Goal: Task Accomplishment & Management: Complete application form

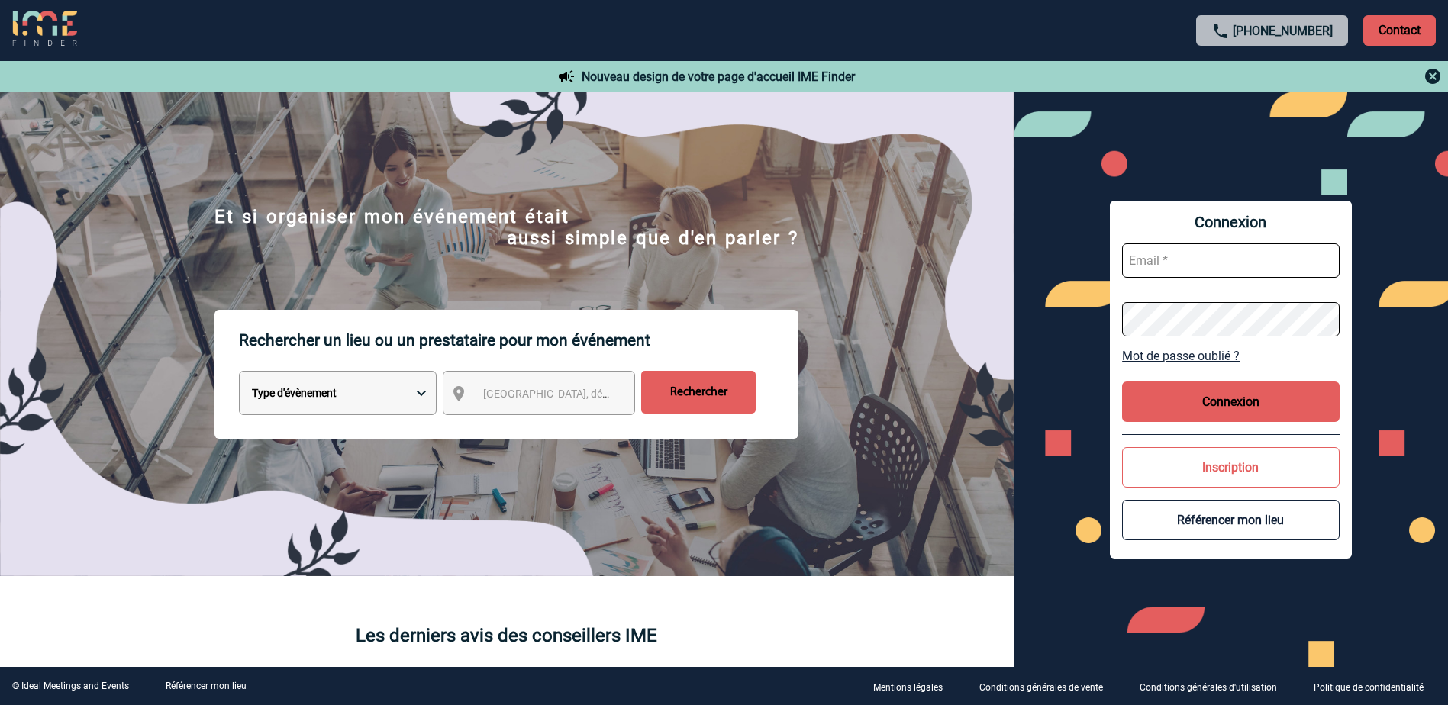
click at [1292, 244] on input "text" at bounding box center [1230, 260] width 217 height 34
click at [1245, 272] on input "text" at bounding box center [1230, 260] width 217 height 34
paste input "LaurenceLucieFrancoise.Boucher@pfizer.com"
type input "LaurenceLucieFrancoise.Boucher@pfizer.com"
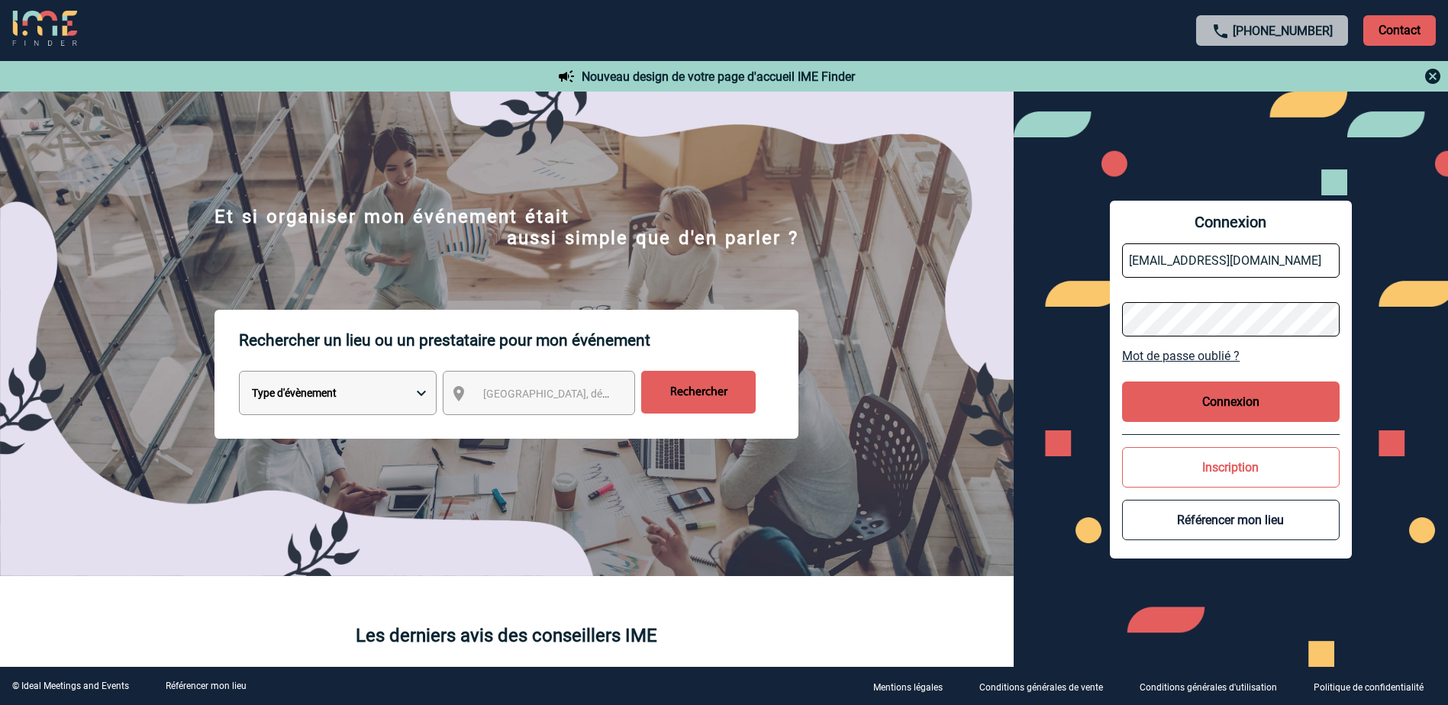
scroll to position [0, 0]
click at [1204, 404] on button "Connexion" at bounding box center [1230, 402] width 217 height 40
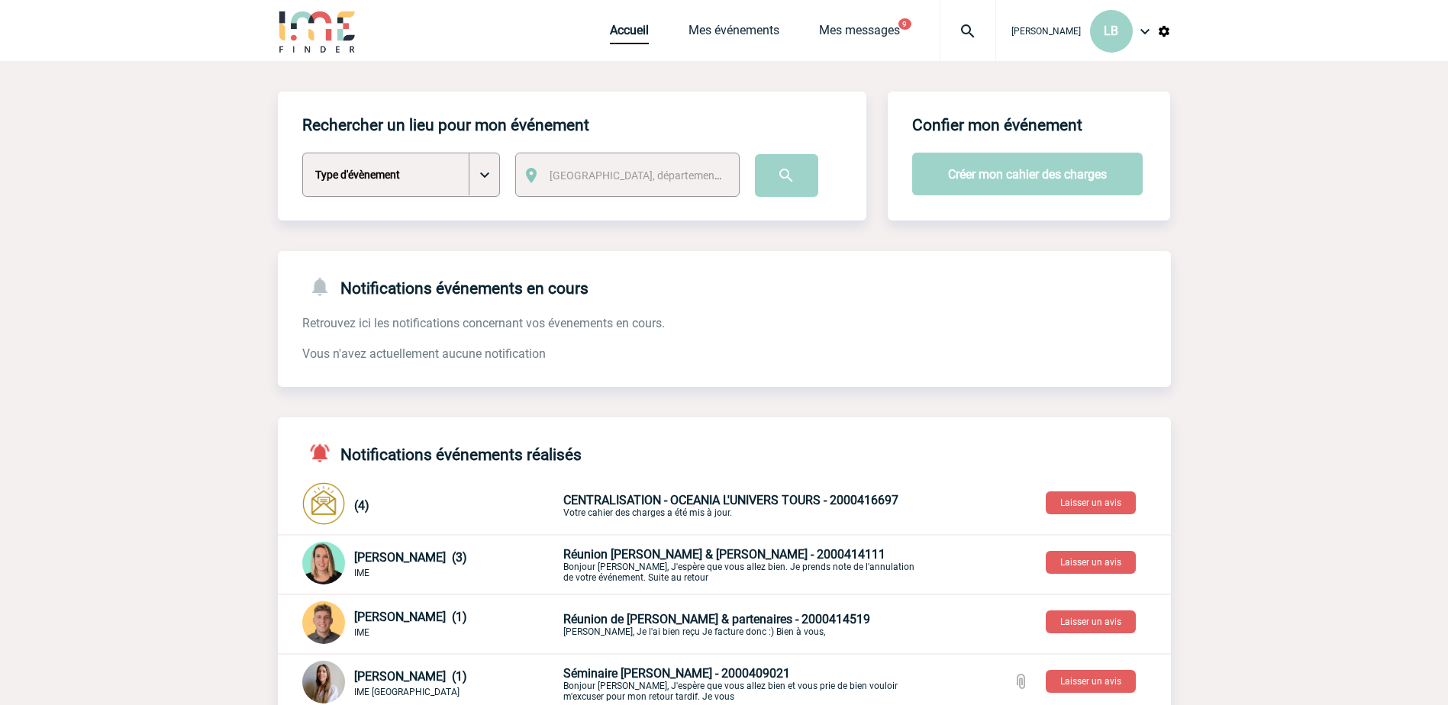
click at [483, 174] on select "Type d'évènement Séminaire avec nuitée Séminaire sans nuitée Repas de groupe Te…" at bounding box center [401, 175] width 198 height 44
select select "2"
click at [302, 153] on select "Type d'évènement Séminaire avec nuitée Séminaire sans nuitée Repas de groupe Te…" at bounding box center [401, 175] width 198 height 44
click at [555, 176] on span "[GEOGRAPHIC_DATA], département, région..." at bounding box center [655, 175] width 212 height 12
type input "paris 10"
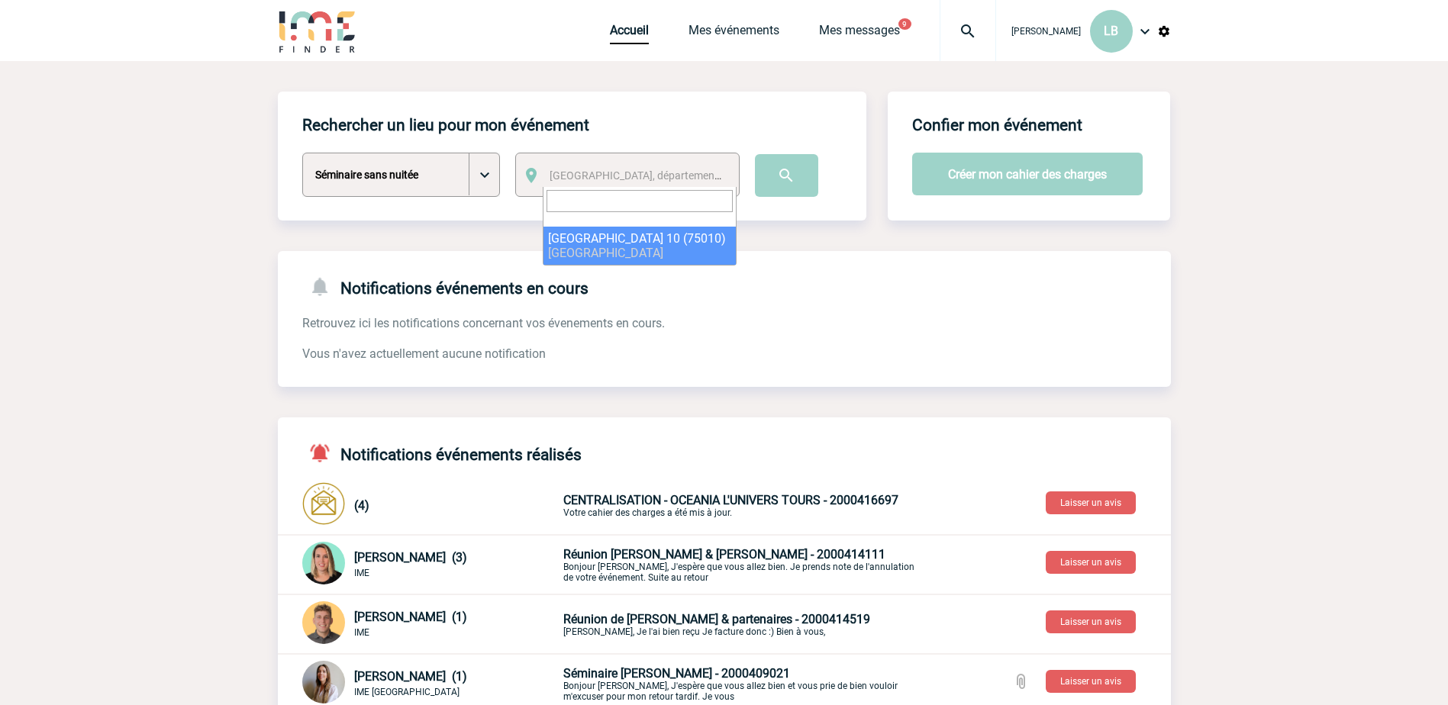
select select "13"
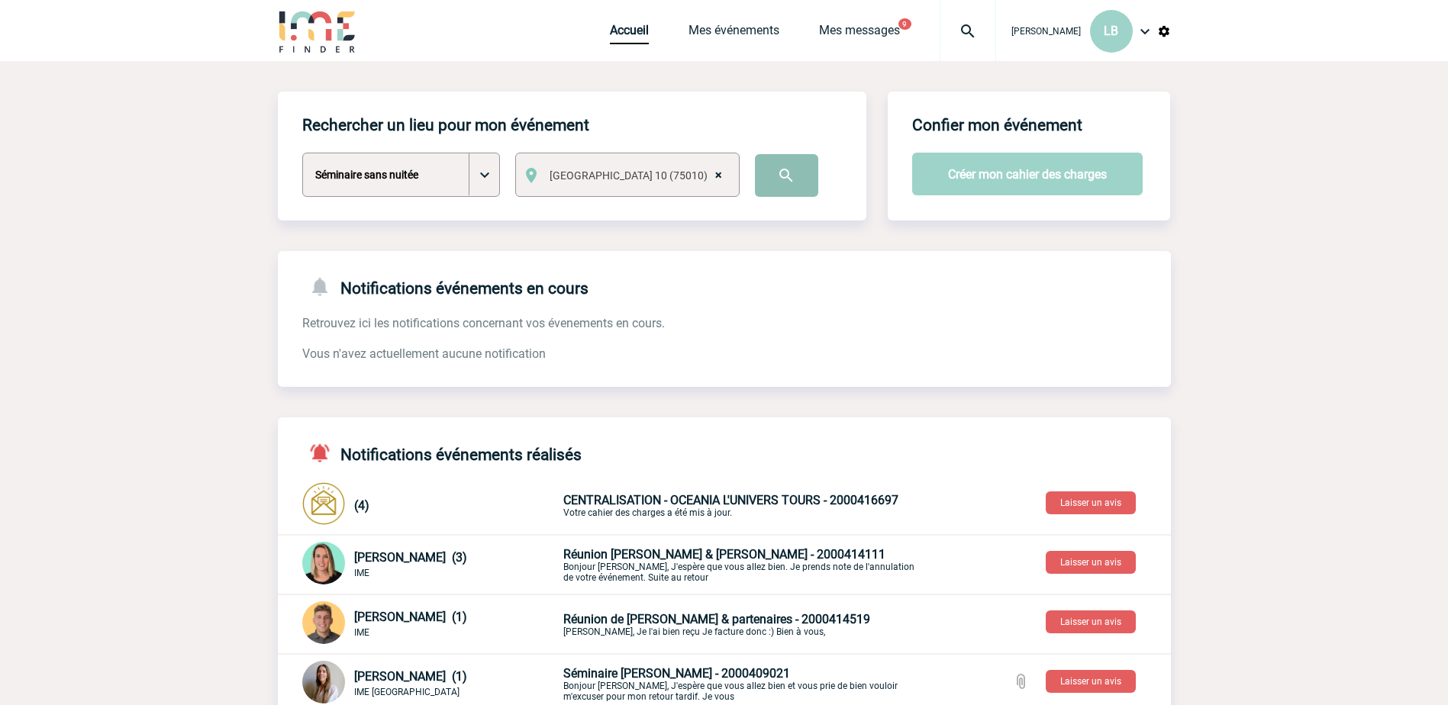
click at [768, 169] on input "image" at bounding box center [786, 175] width 63 height 43
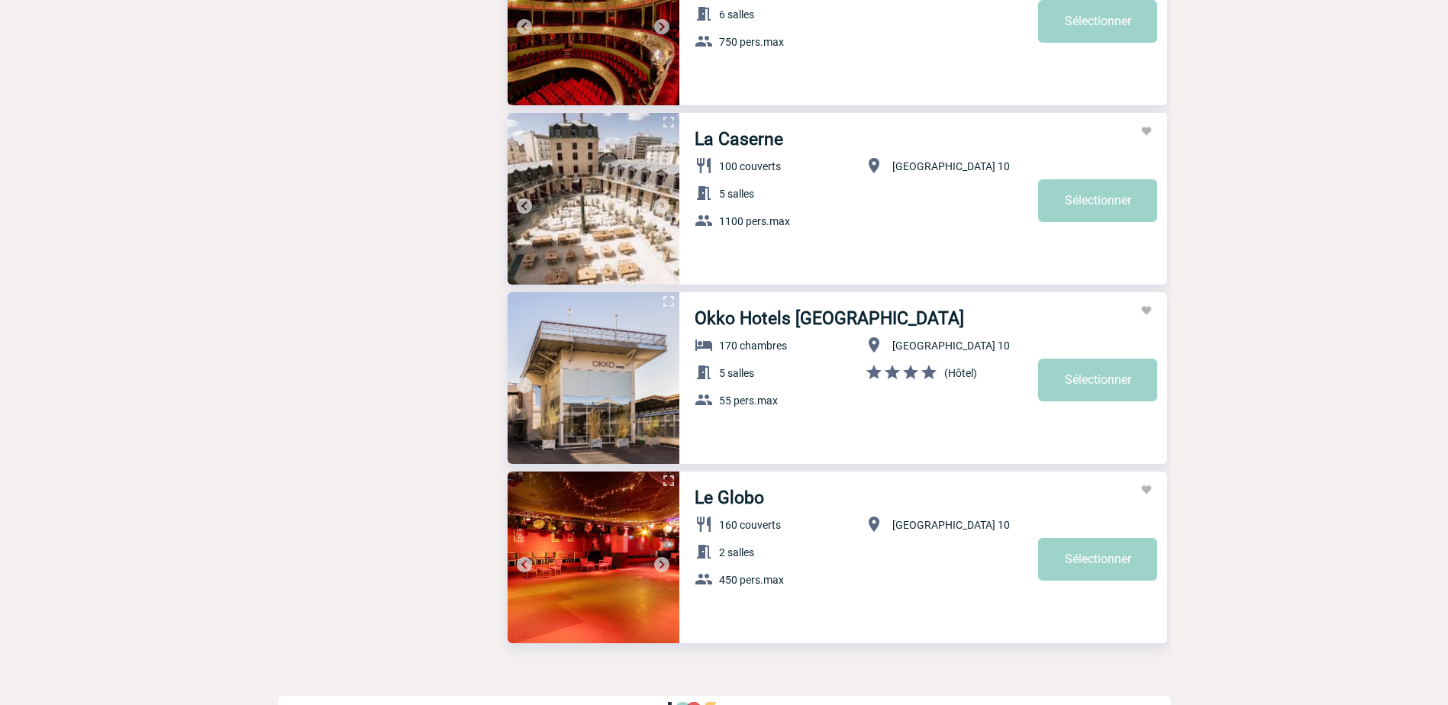
scroll to position [2747, 0]
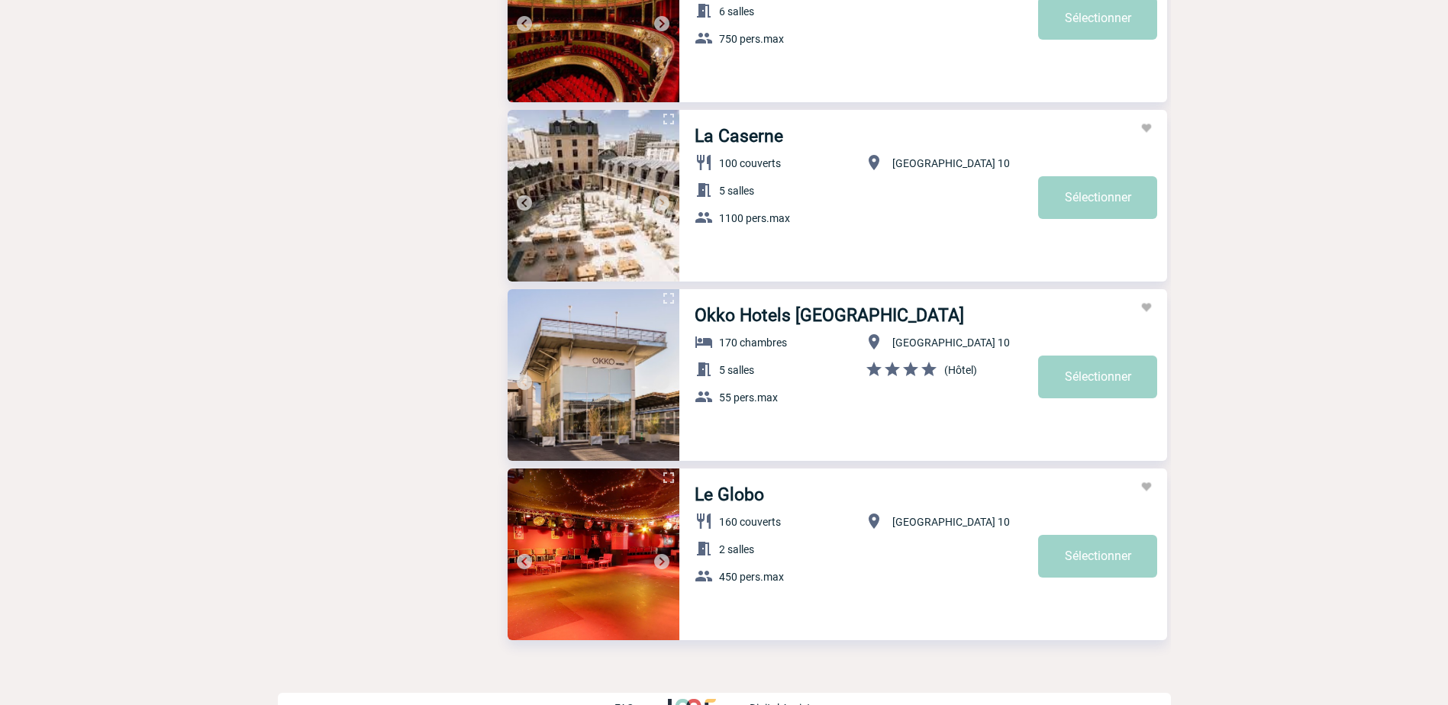
drag, startPoint x: 1093, startPoint y: 379, endPoint x: 1030, endPoint y: 384, distance: 63.5
click at [1093, 380] on link "Sélectionner" at bounding box center [1097, 377] width 119 height 43
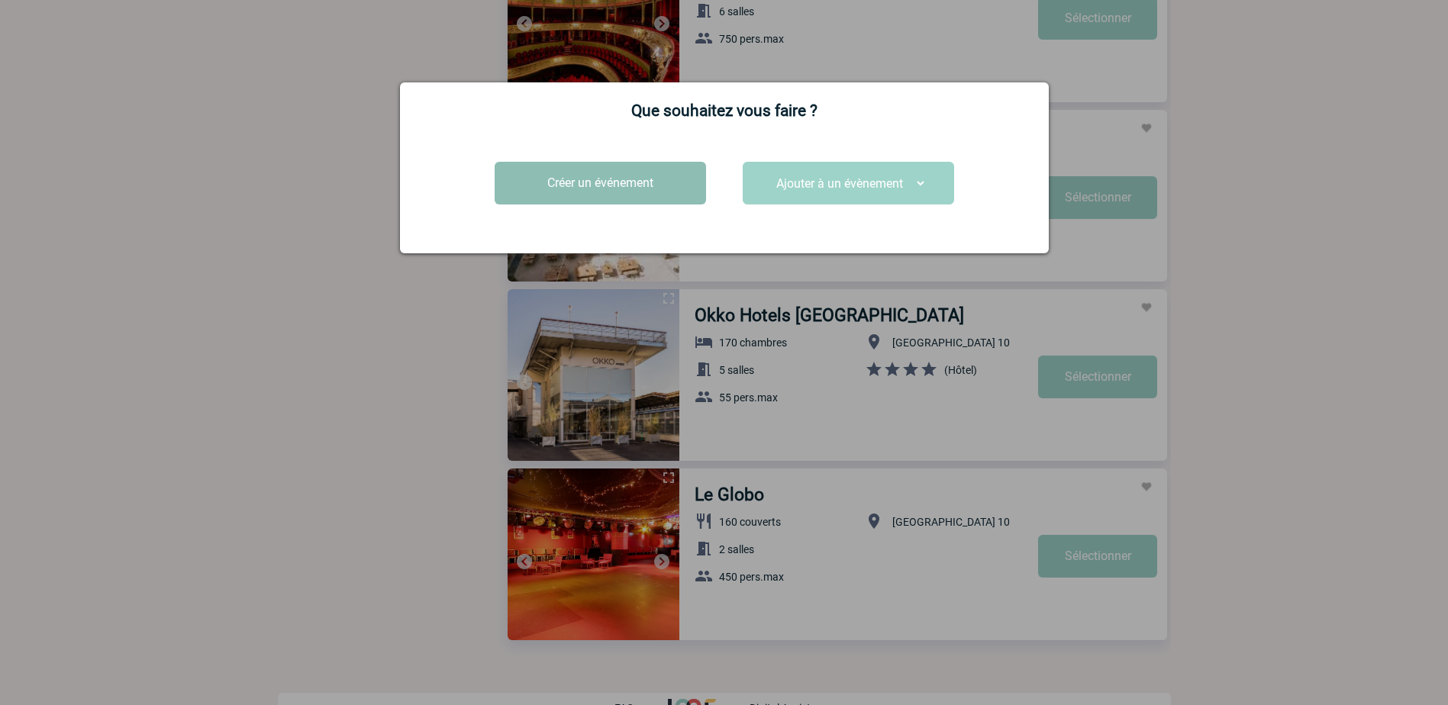
click at [589, 178] on button "Créer un événement" at bounding box center [599, 183] width 211 height 43
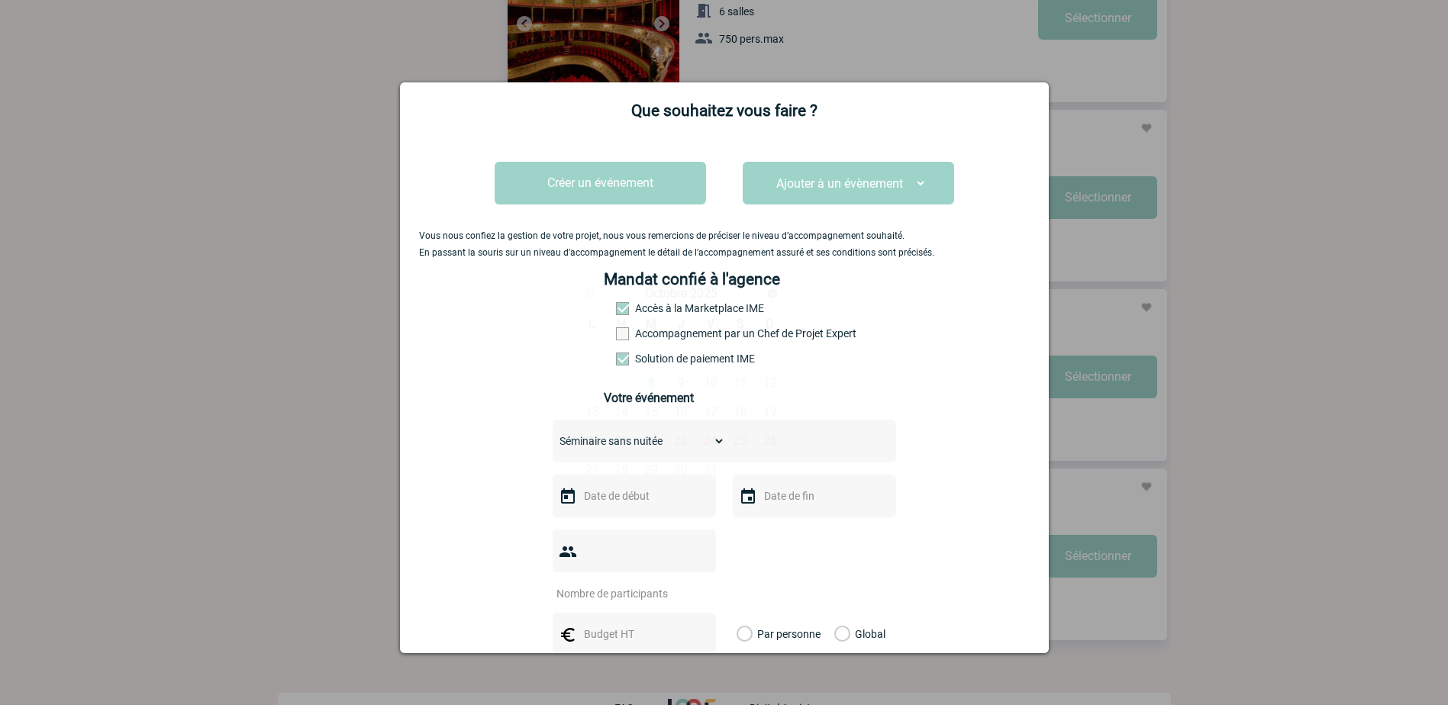
click at [642, 498] on input "text" at bounding box center [632, 496] width 105 height 20
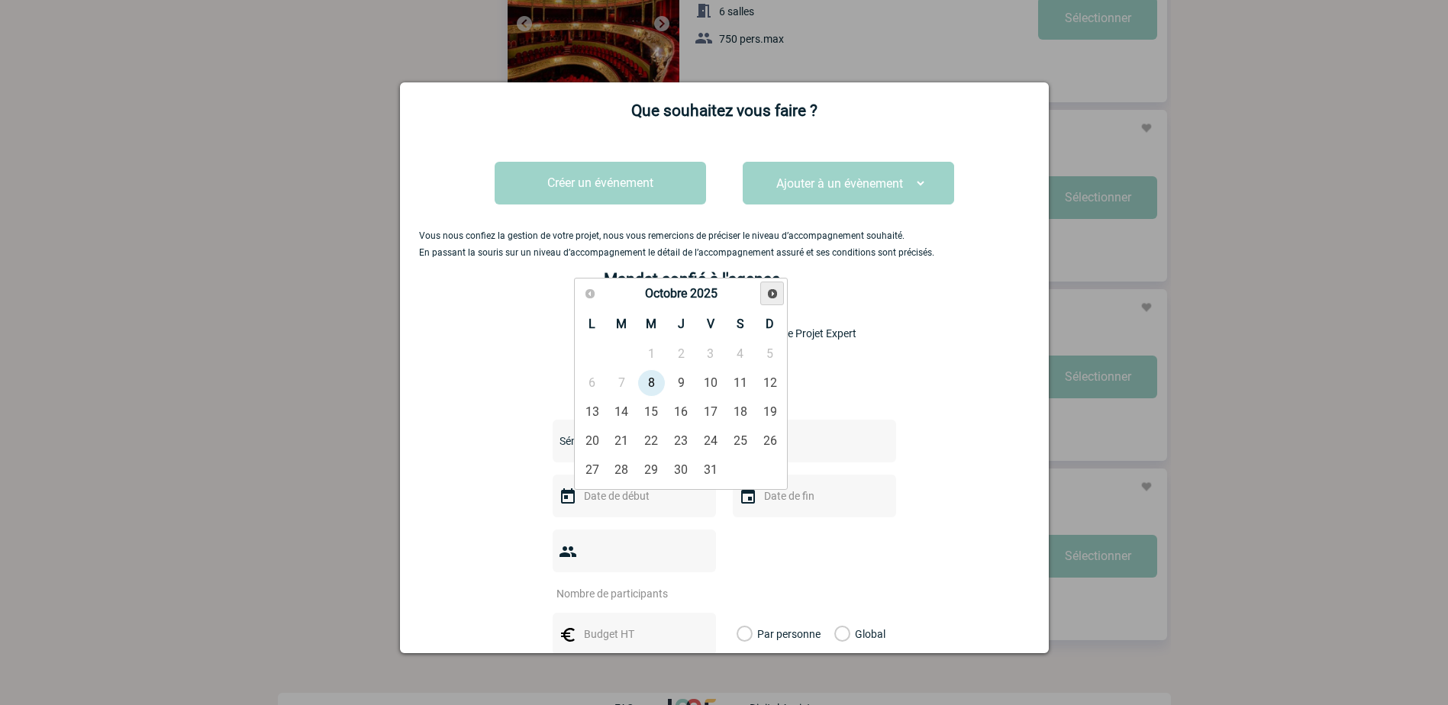
click at [774, 295] on span "Suivant" at bounding box center [772, 294] width 12 height 12
click at [710, 472] on link "28" at bounding box center [711, 469] width 28 height 27
type input "[DATE]"
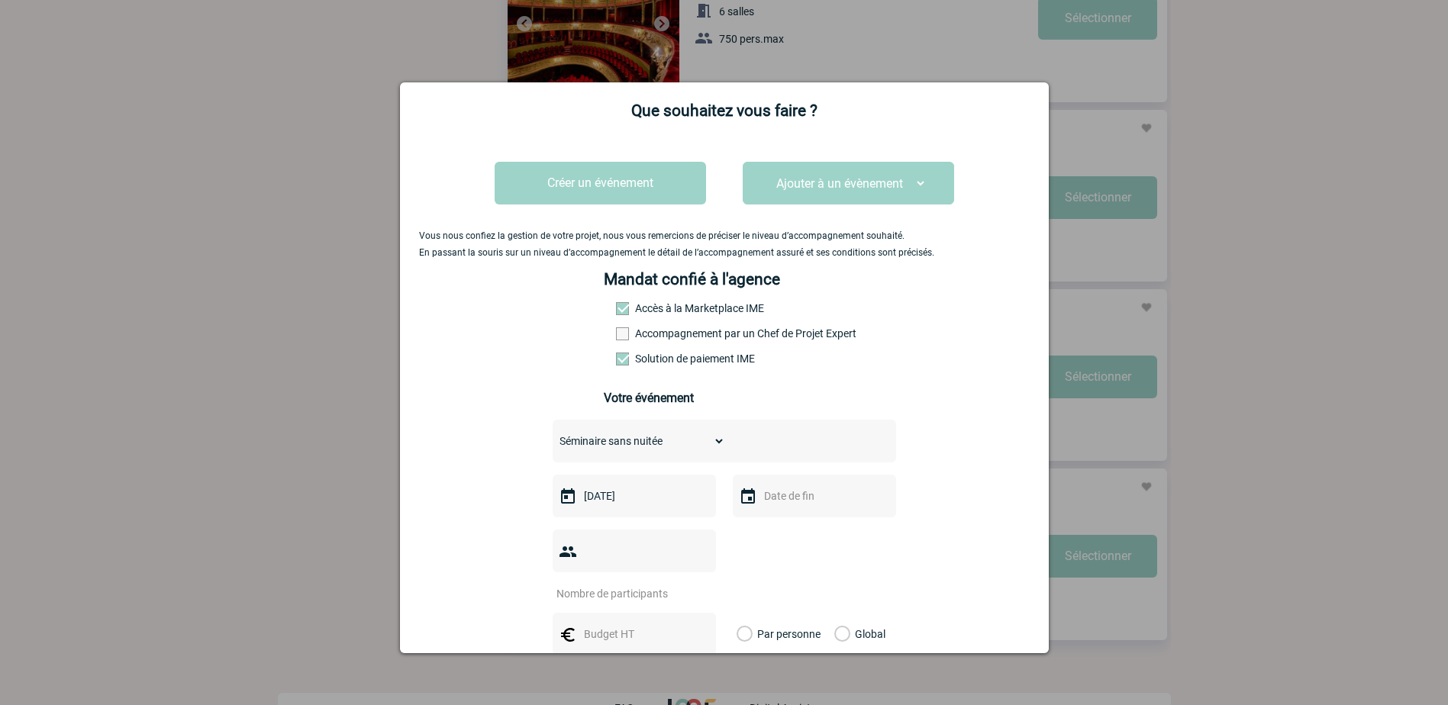
click at [768, 494] on input "text" at bounding box center [812, 496] width 105 height 20
click at [894, 471] on link "28" at bounding box center [891, 469] width 28 height 27
type input "[DATE]"
click at [633, 584] on input "number" at bounding box center [623, 594] width 143 height 20
click at [694, 584] on input "1" at bounding box center [623, 594] width 143 height 20
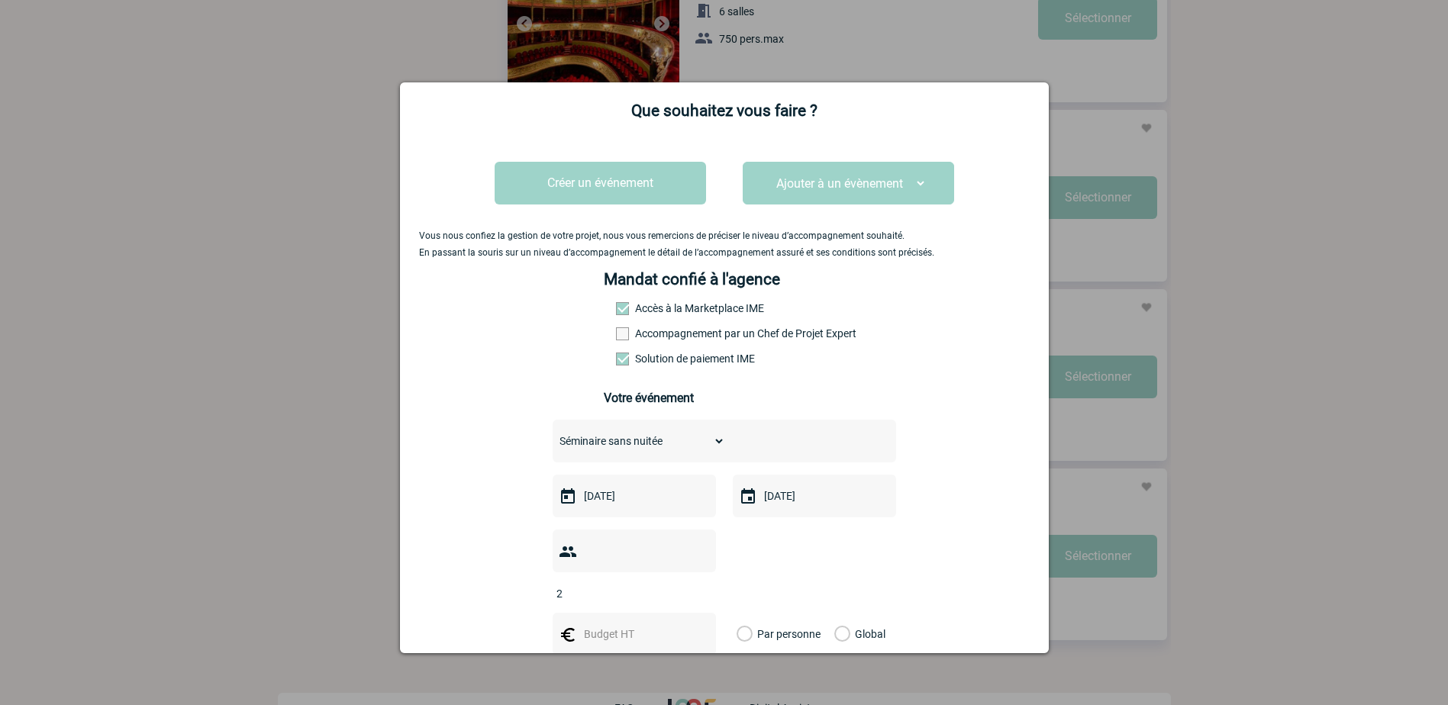
click at [694, 584] on input "2" at bounding box center [623, 594] width 143 height 20
click at [694, 584] on input "3" at bounding box center [623, 594] width 143 height 20
click at [694, 584] on input "4" at bounding box center [623, 594] width 143 height 20
click at [694, 584] on input "5" at bounding box center [623, 594] width 143 height 20
click at [694, 584] on input "6" at bounding box center [623, 594] width 143 height 20
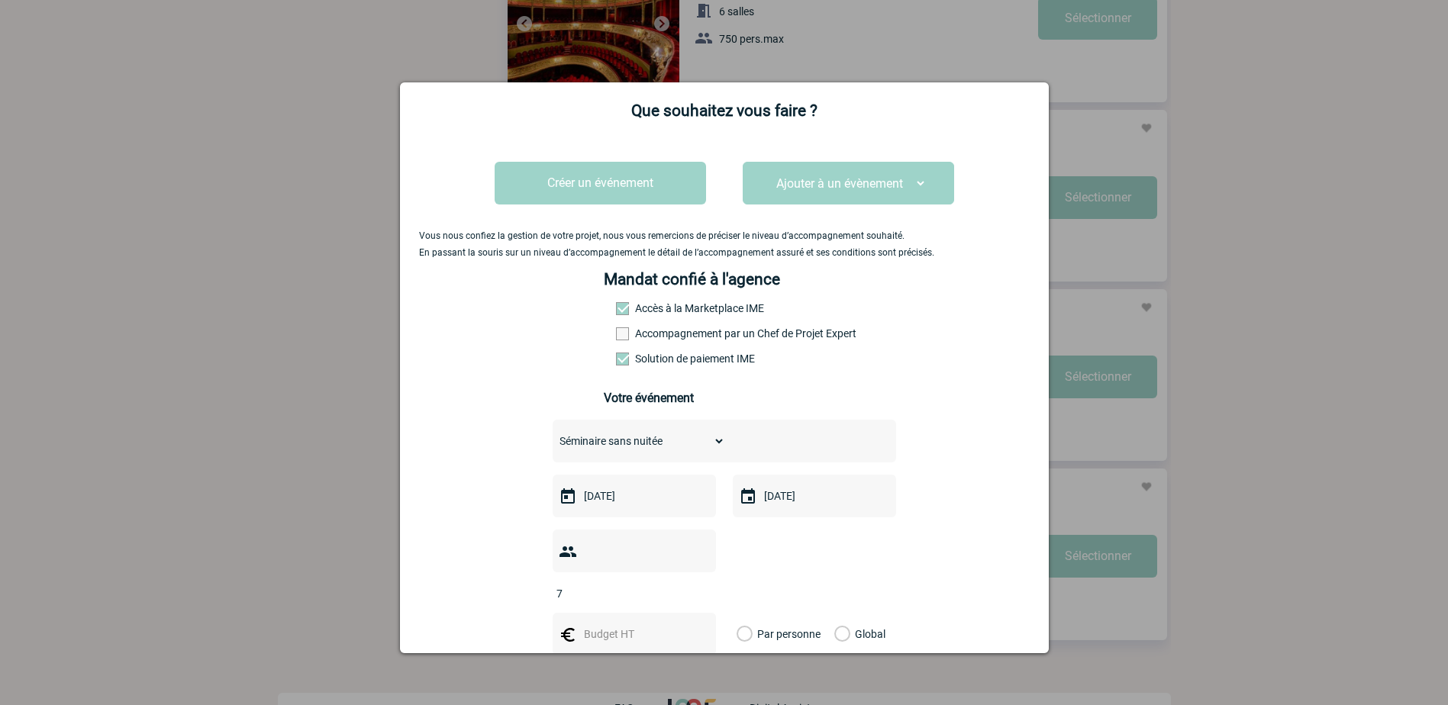
click at [694, 584] on input "7" at bounding box center [623, 594] width 143 height 20
click at [694, 584] on input "8" at bounding box center [623, 594] width 143 height 20
click at [694, 584] on input "9" at bounding box center [623, 594] width 143 height 20
click at [694, 584] on input "10" at bounding box center [623, 594] width 143 height 20
click at [694, 584] on input "11" at bounding box center [623, 594] width 143 height 20
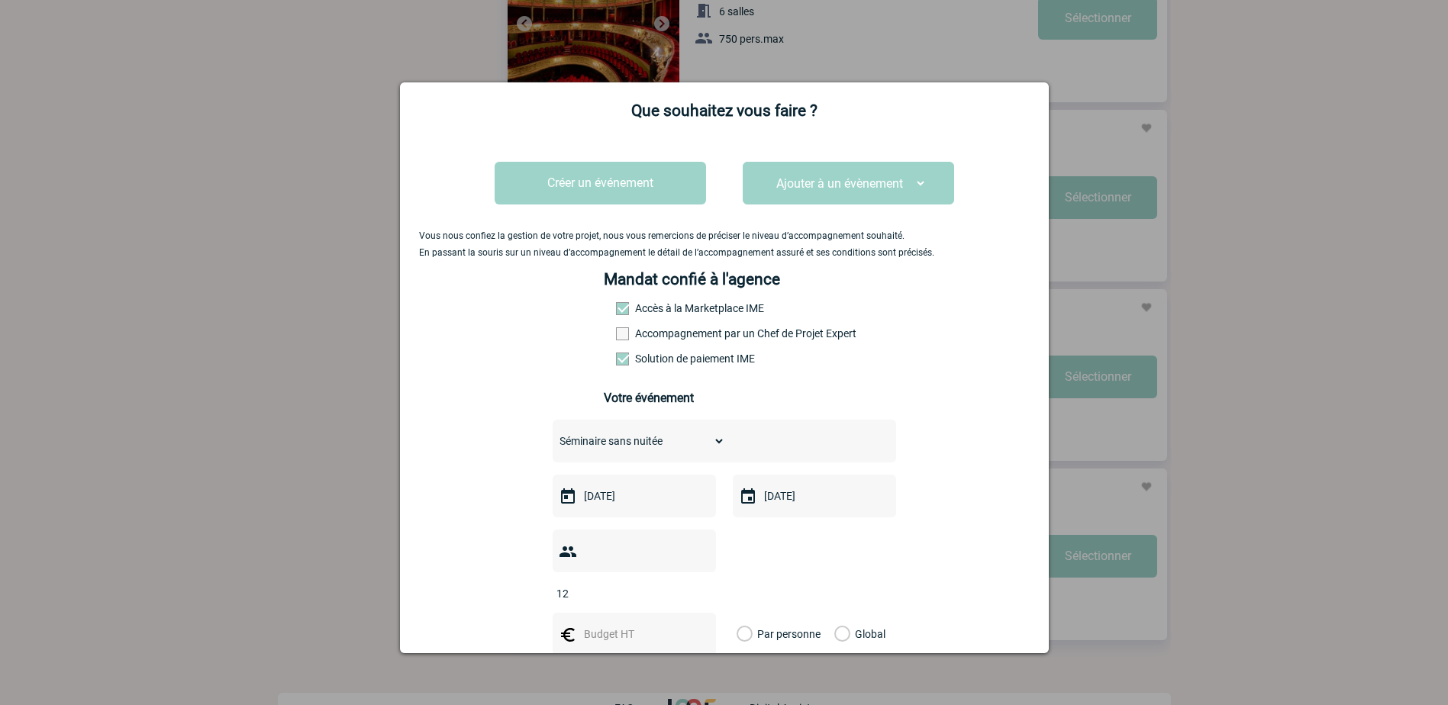
type input "12"
click at [694, 584] on input "12" at bounding box center [623, 594] width 143 height 20
click at [599, 624] on input "text" at bounding box center [632, 634] width 105 height 20
type input "500"
click at [840, 613] on label "Global" at bounding box center [839, 634] width 10 height 43
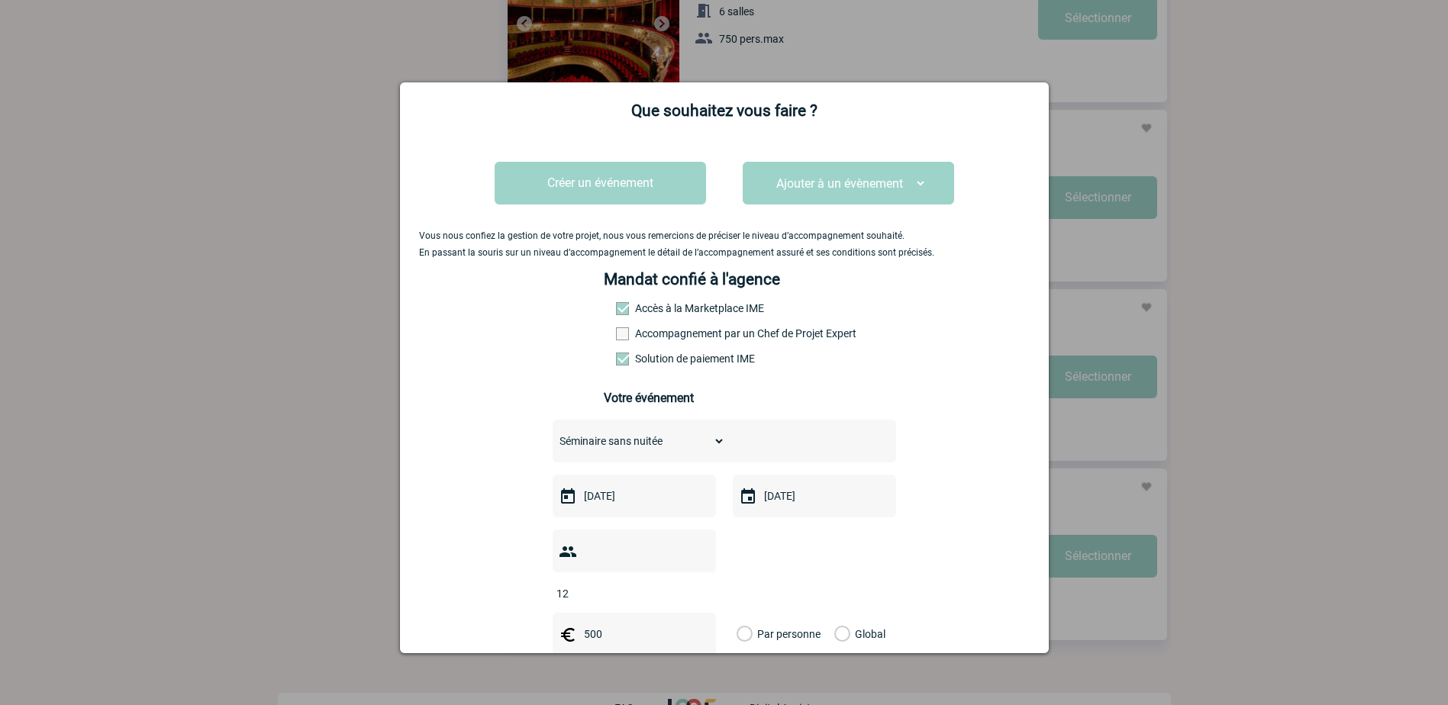
click at [0, 0] on input "Global" at bounding box center [0, 0] width 0 height 0
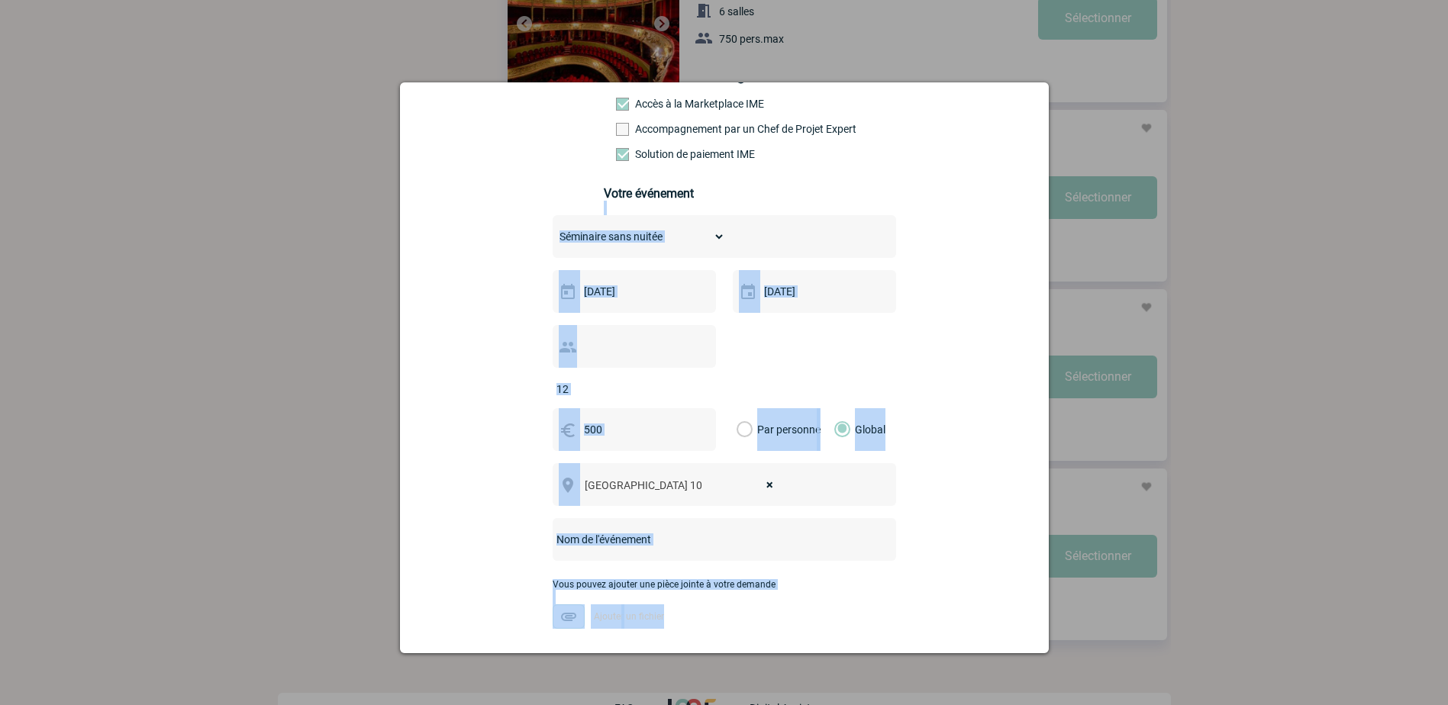
scroll to position [208, 0]
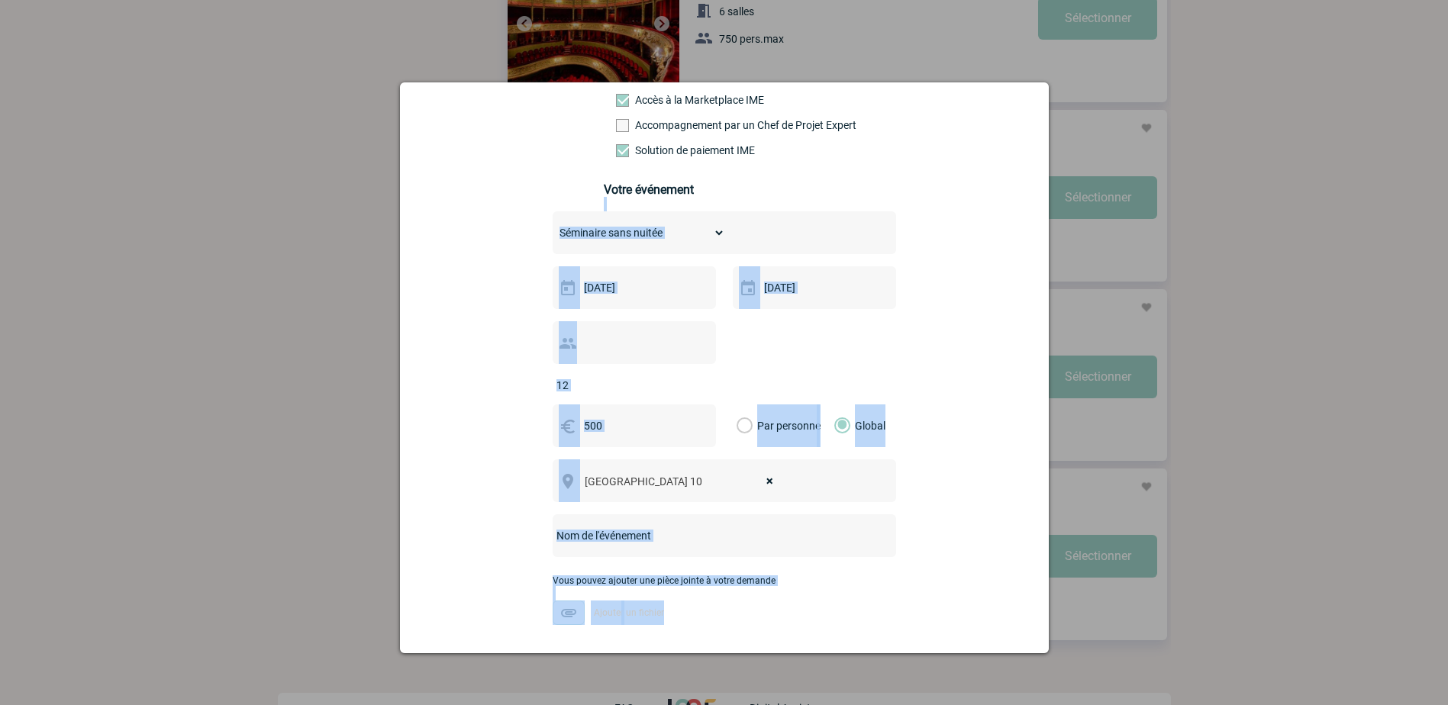
drag, startPoint x: 1048, startPoint y: 324, endPoint x: 1035, endPoint y: 440, distance: 117.5
click at [1035, 440] on div "Que souhaitez vous faire ? Créer un événement Ajouter à un évènement Réunion de…" at bounding box center [724, 367] width 649 height 571
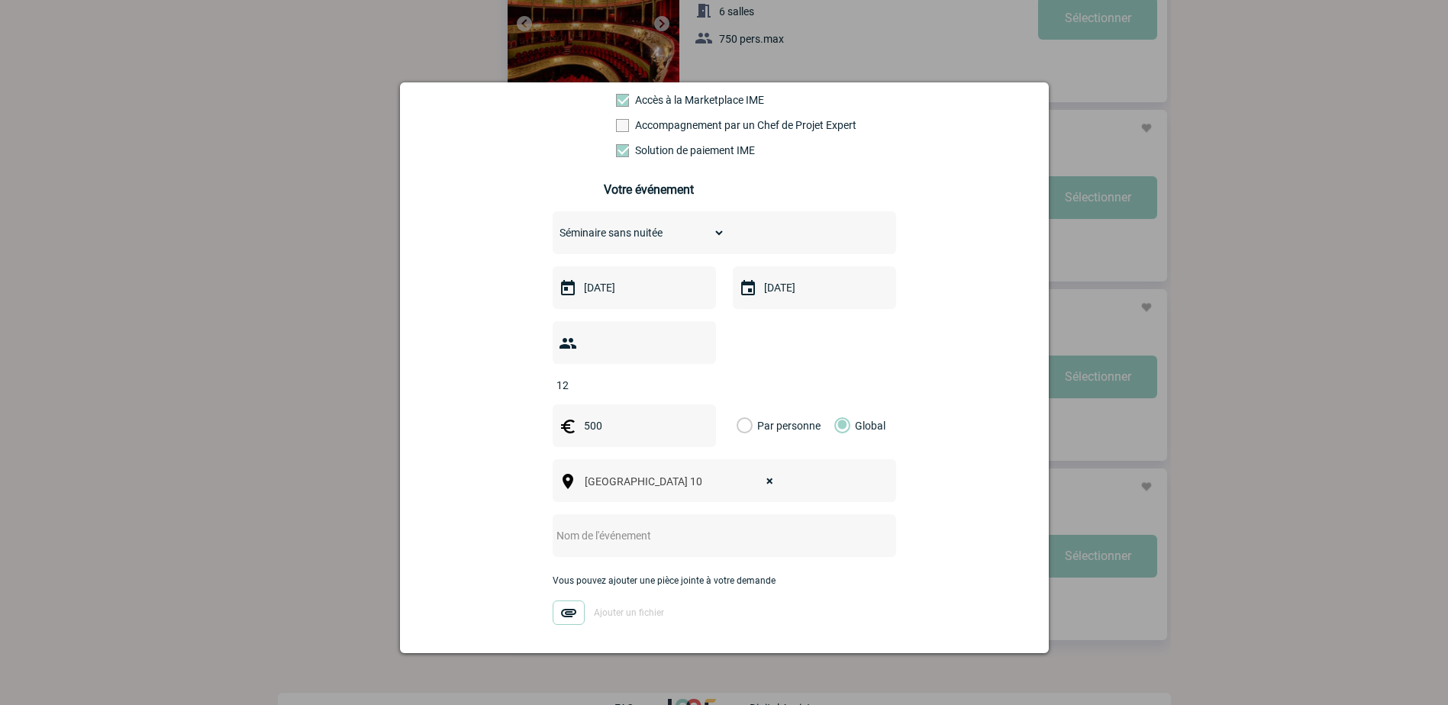
drag, startPoint x: 1035, startPoint y: 440, endPoint x: 992, endPoint y: 432, distance: 43.5
click at [992, 432] on div "Vous nous confiez la gestion de votre projet, nous vous remercions de préciser …" at bounding box center [724, 386] width 610 height 924
click at [544, 513] on div "Vous nous confiez la gestion de votre projet, nous vous remercions de préciser …" at bounding box center [724, 386] width 610 height 924
click at [566, 526] on input "text" at bounding box center [703, 536] width 303 height 20
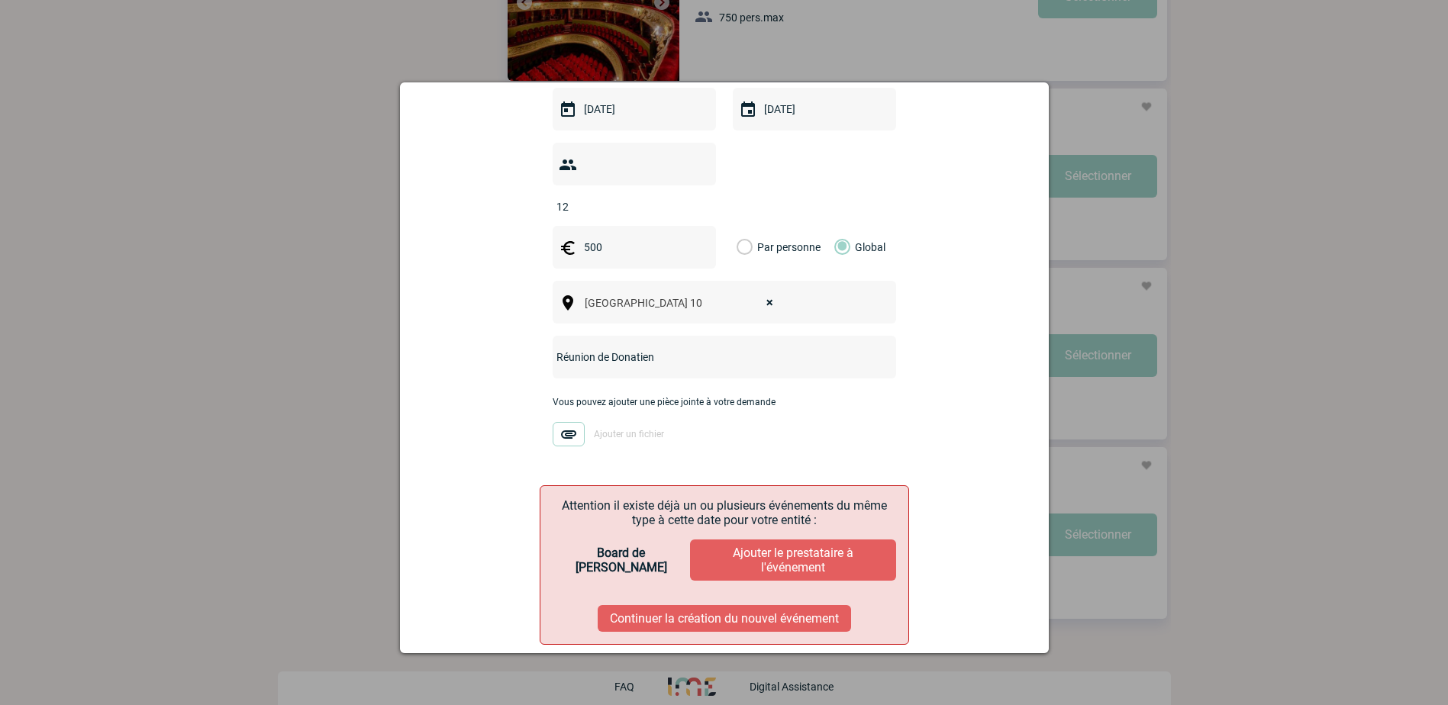
scroll to position [2780, 0]
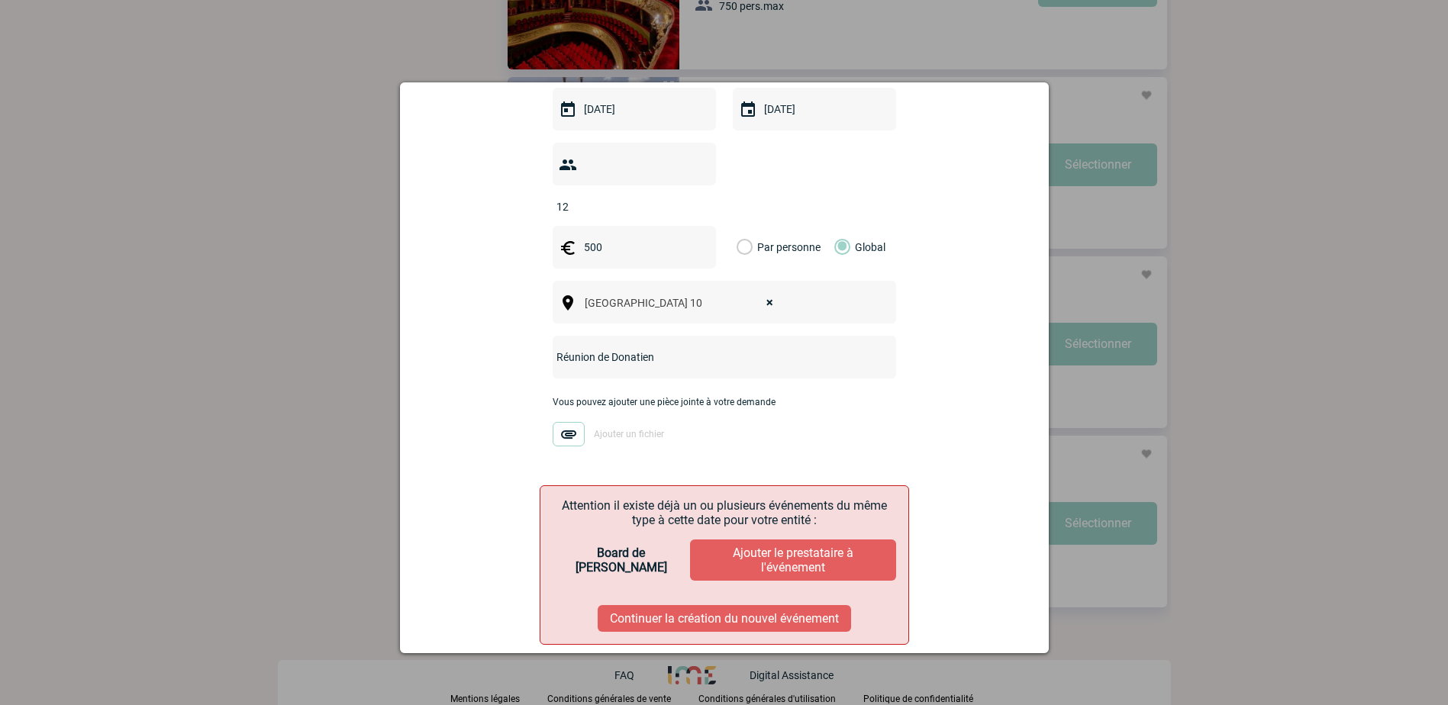
type input "Réunion de Donatien"
click at [710, 605] on button "Continuer la création du nouvel événement" at bounding box center [723, 618] width 253 height 27
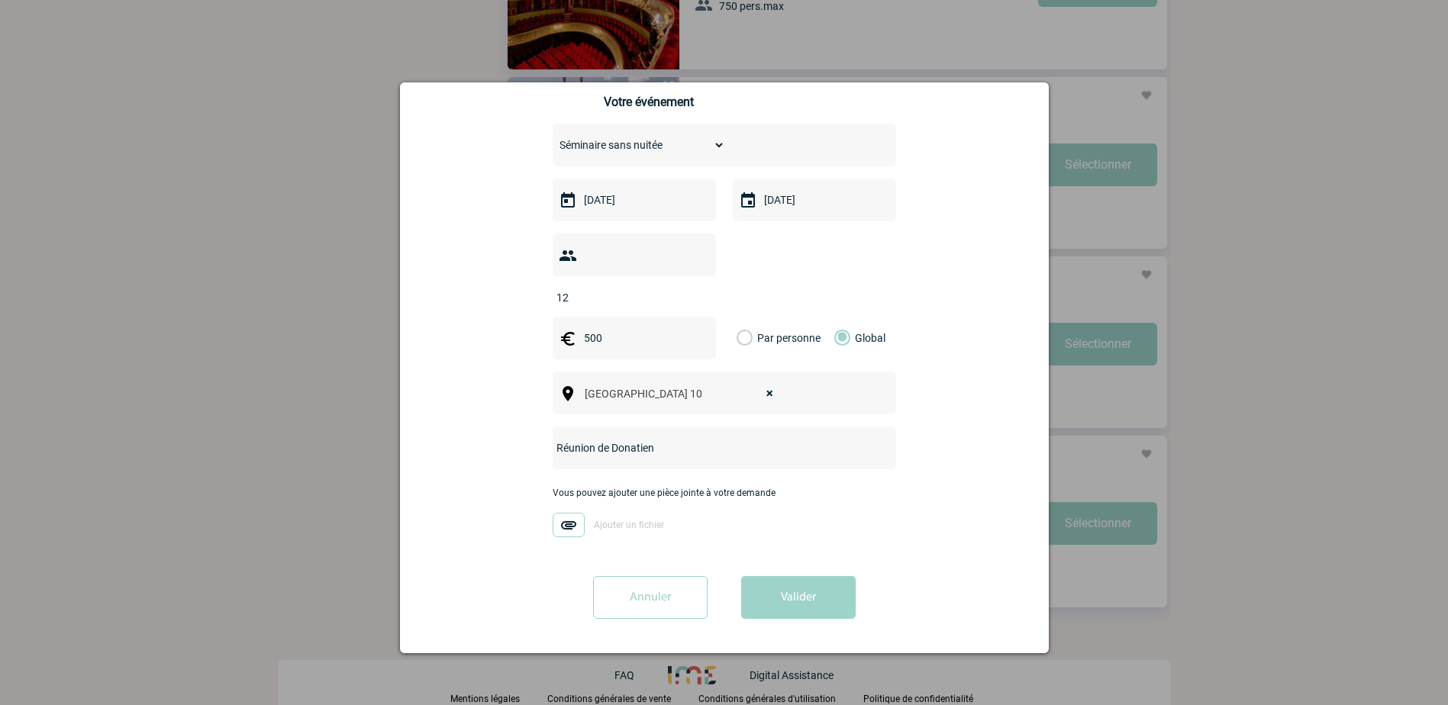
scroll to position [272, 0]
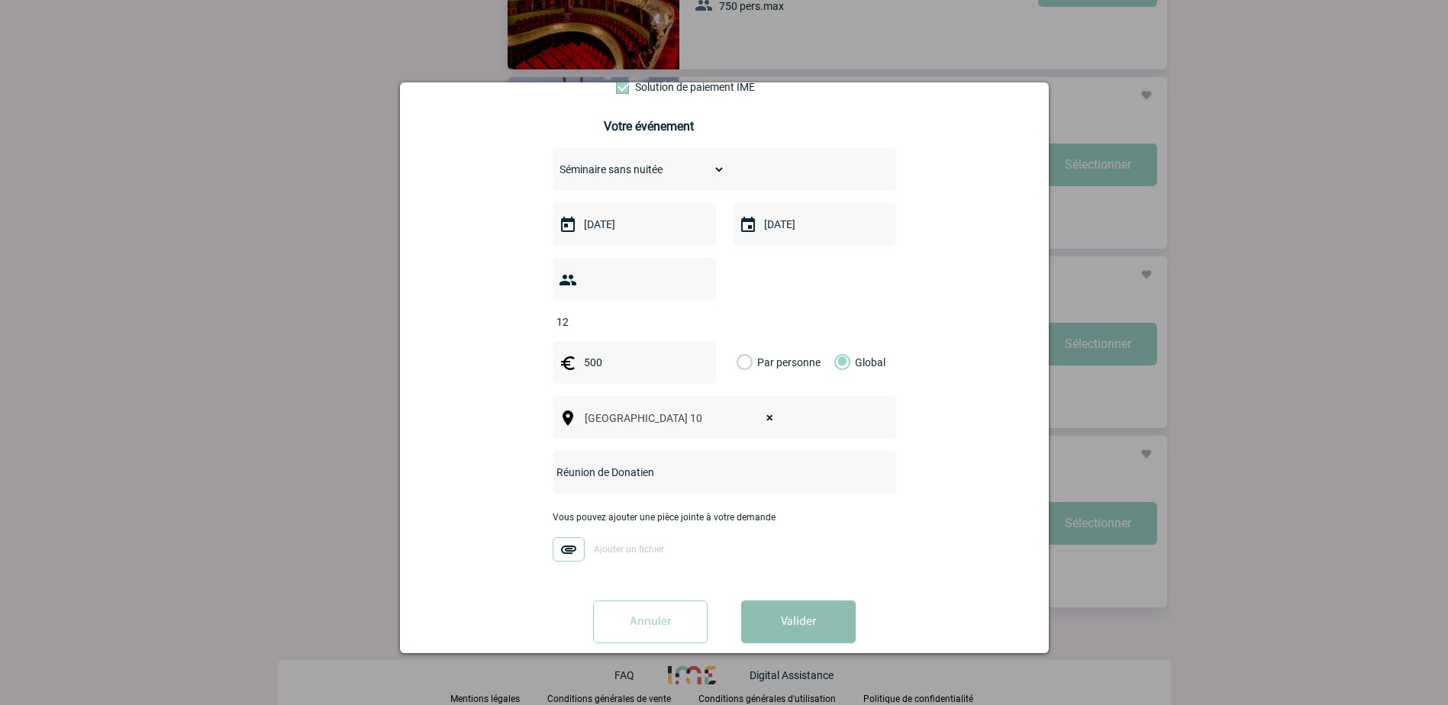
click at [808, 601] on button "Valider" at bounding box center [798, 622] width 114 height 43
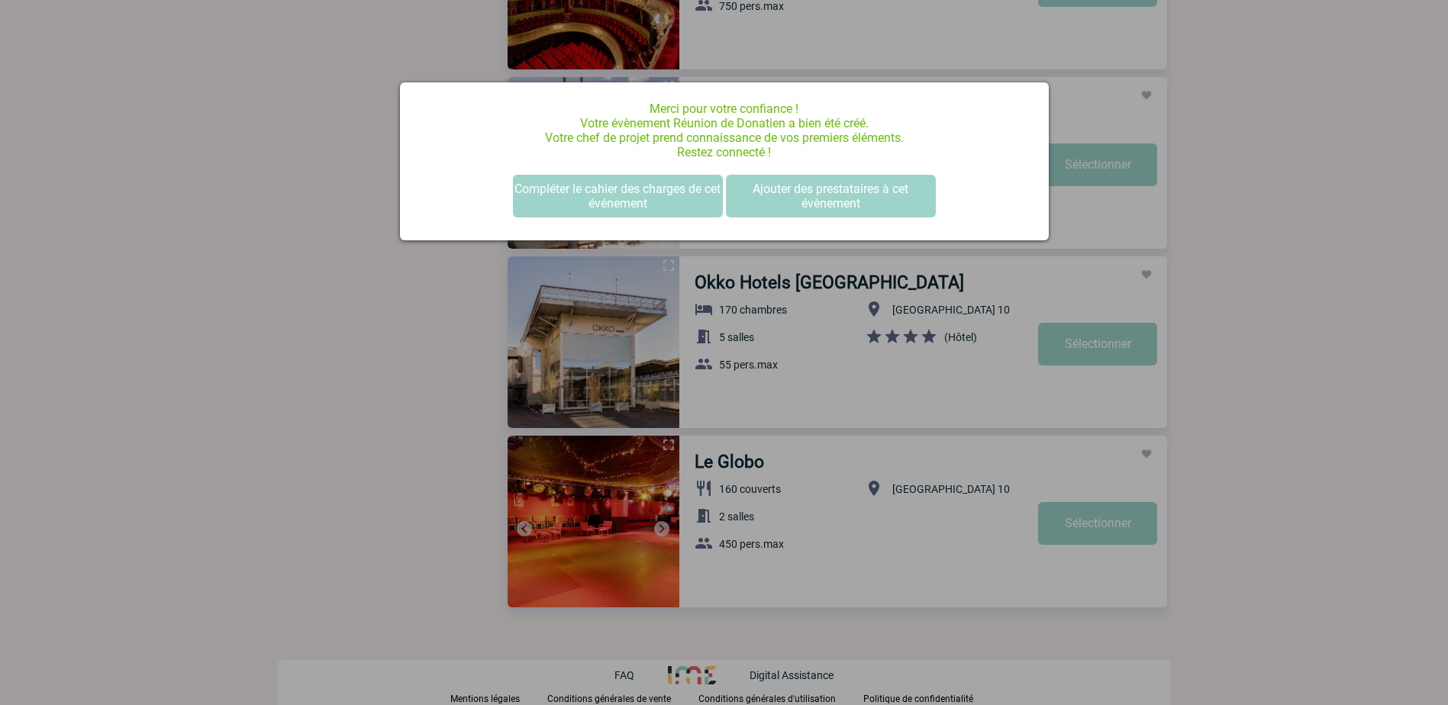
scroll to position [0, 0]
click at [655, 199] on button "Compléter le cahier des charges de cet événement" at bounding box center [618, 196] width 210 height 43
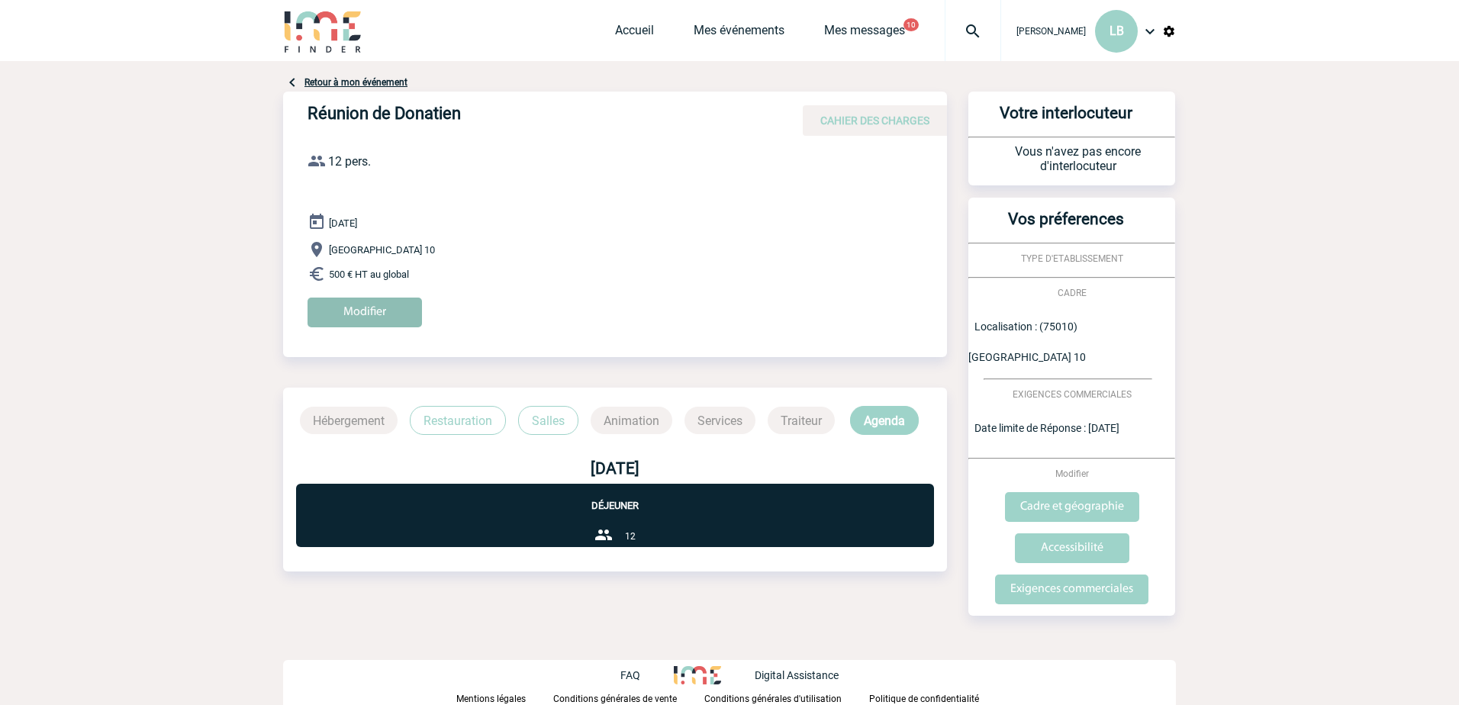
click at [390, 308] on input "Modifier" at bounding box center [365, 313] width 114 height 30
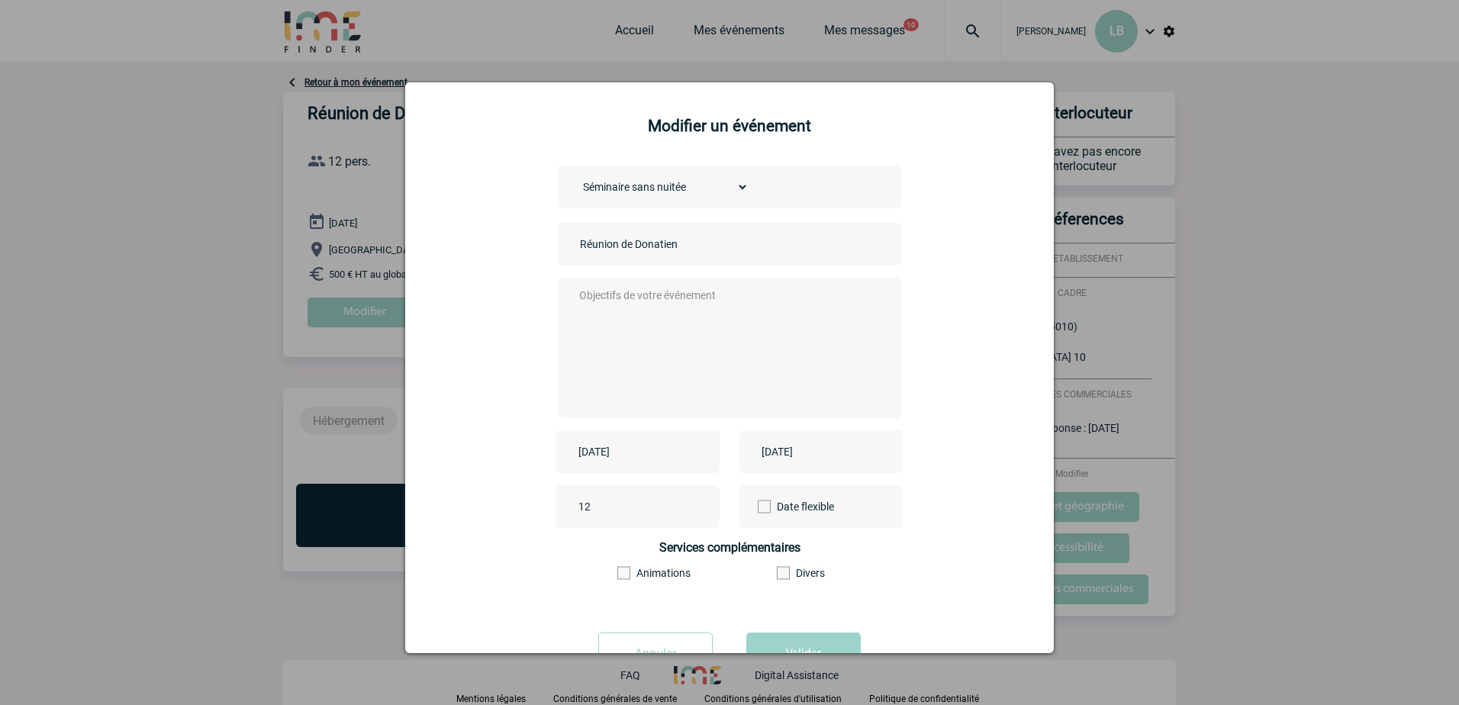
click at [639, 300] on textarea at bounding box center [725, 346] width 301 height 122
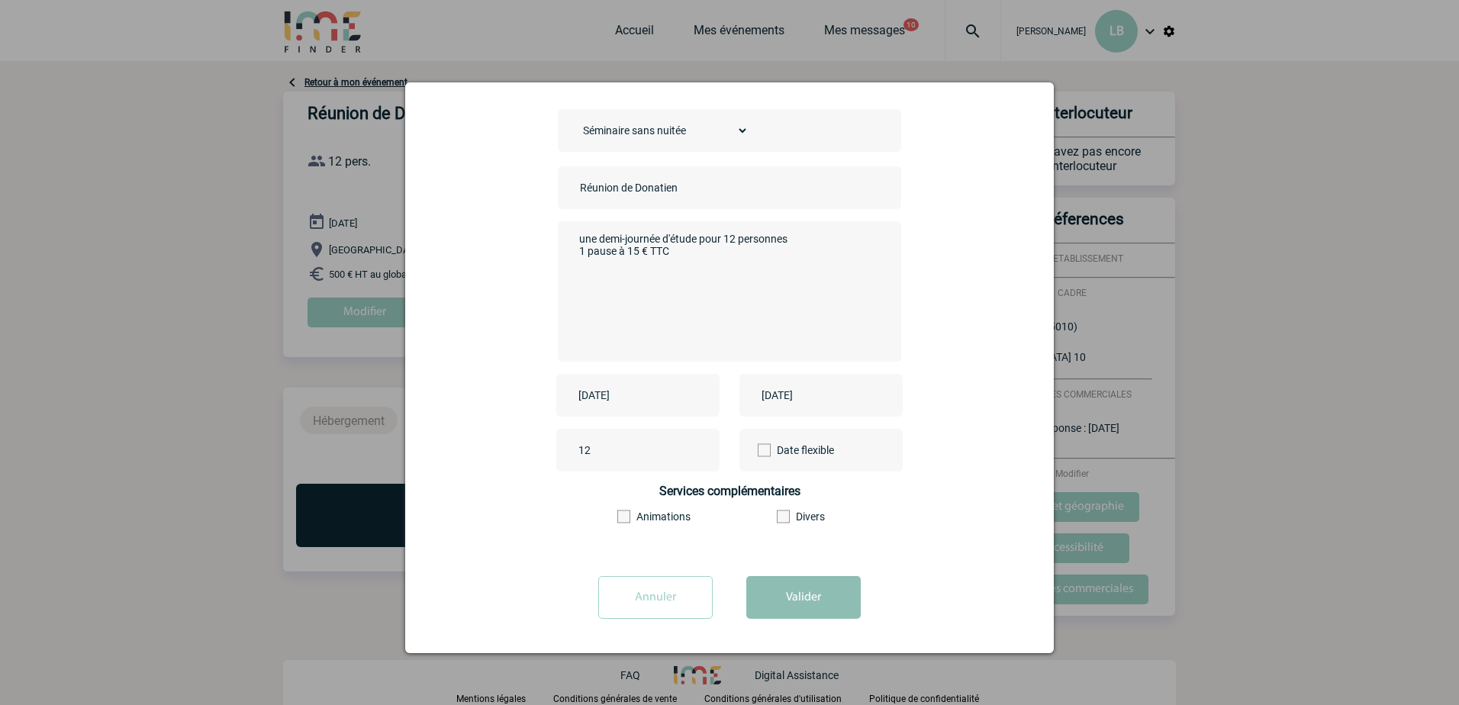
type textarea "une demi-journée d'étude pour 12 personnes 1 pause à 15 € TTC"
click at [764, 613] on button "Valider" at bounding box center [803, 597] width 114 height 43
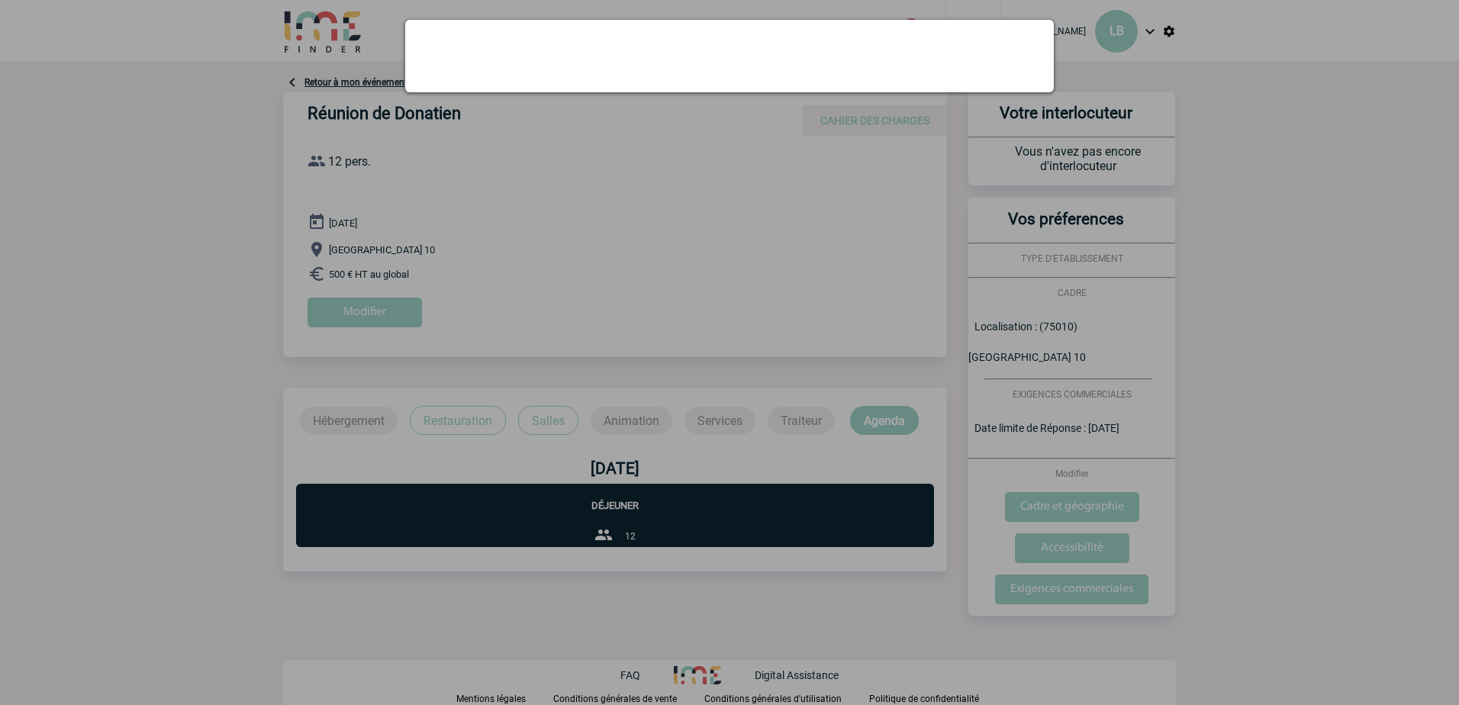
click at [791, 595] on div at bounding box center [729, 352] width 1459 height 705
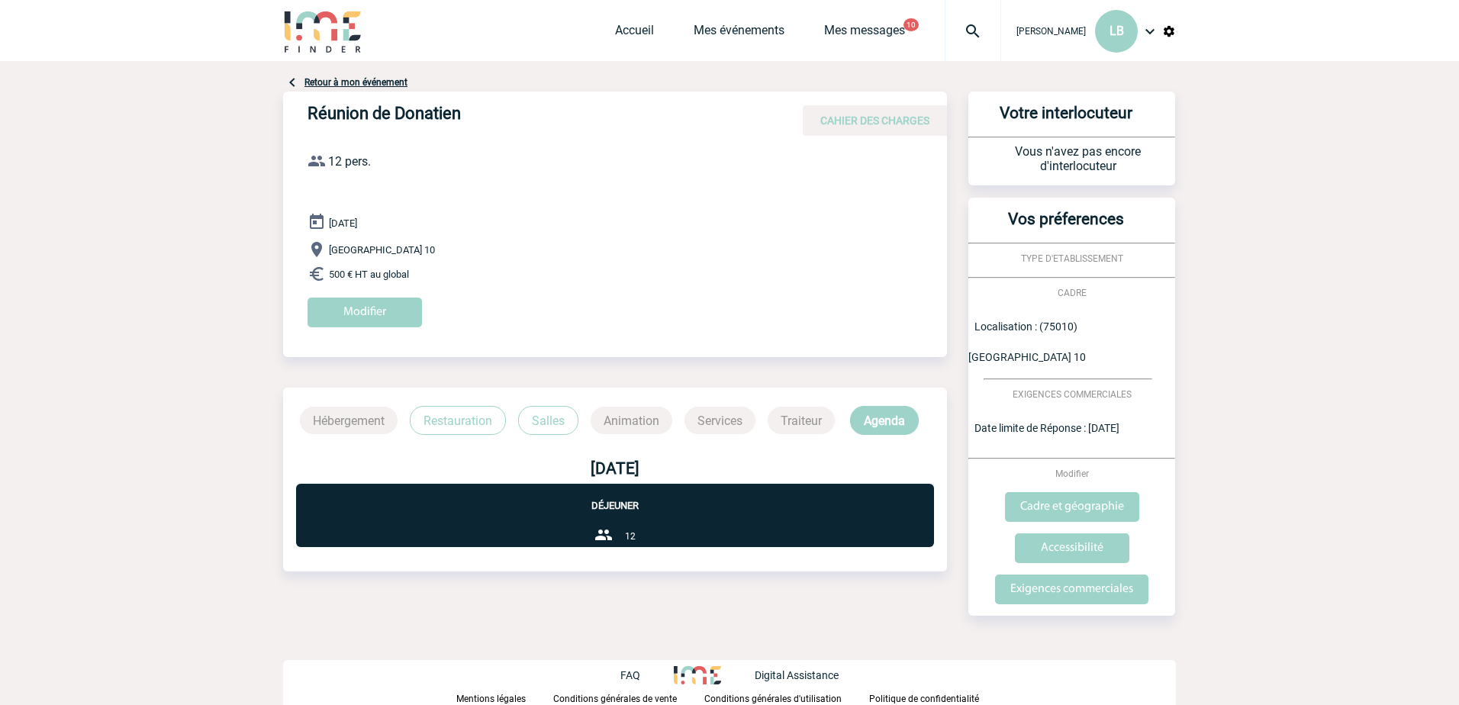
click at [424, 109] on h4 "Réunion de Donatien" at bounding box center [537, 117] width 458 height 26
click at [395, 312] on input "Modifier" at bounding box center [365, 313] width 114 height 30
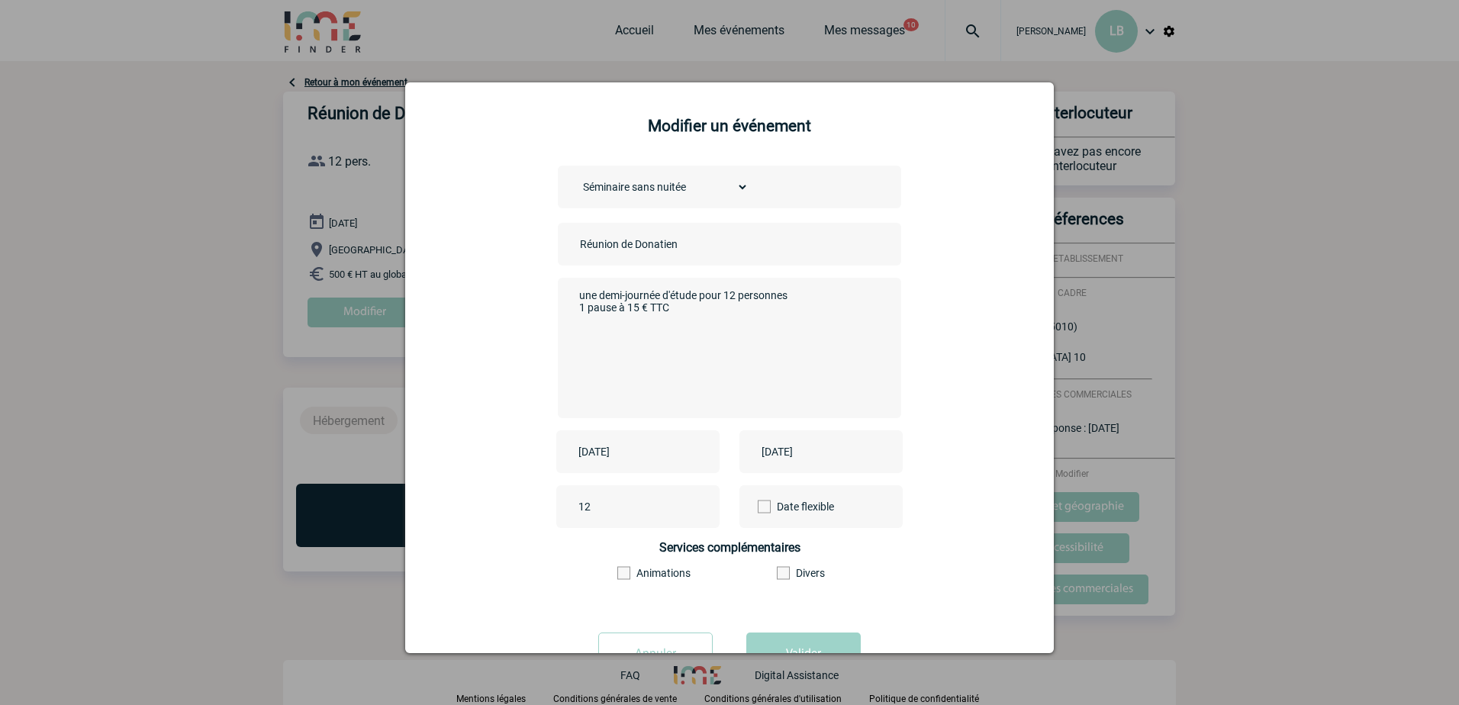
click at [1303, 344] on div at bounding box center [729, 352] width 1459 height 705
